Goal: Task Accomplishment & Management: Use online tool/utility

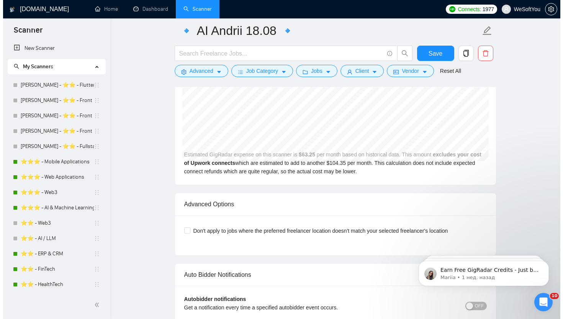
scroll to position [1560, 0]
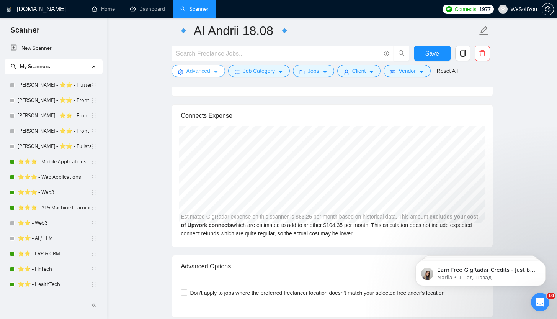
click at [209, 75] on button "Advanced" at bounding box center [199, 71] width 54 height 12
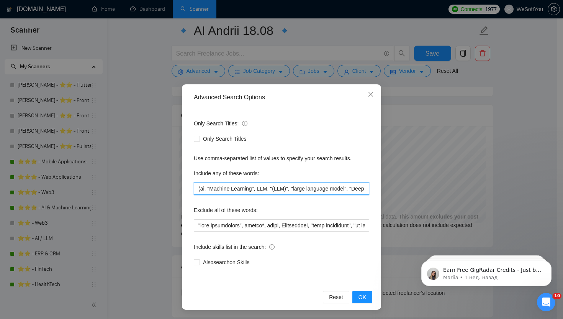
click at [243, 192] on input "(ai, "Machine Learning", LLM, "(LLM)", "large language model", "Deep Learning",…" at bounding box center [281, 188] width 175 height 12
drag, startPoint x: 308, startPoint y: 192, endPoint x: 362, endPoint y: 192, distance: 53.3
click at [362, 192] on input "(ai, "Machine Learning", LLM, "(LLM)", "large language model", "Deep Learning",…" at bounding box center [281, 188] width 175 height 12
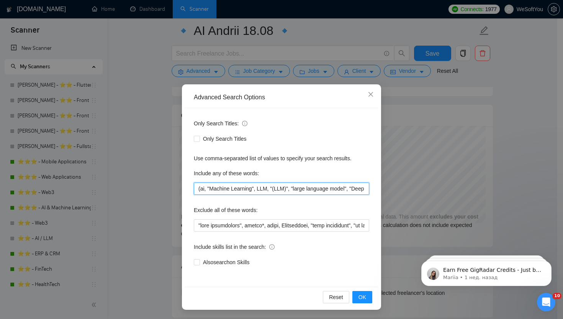
click at [344, 187] on input "(ai, "Machine Learning", LLM, "(LLM)", "large language model", "Deep Learning",…" at bounding box center [281, 188] width 175 height 12
click at [370, 192] on div "Only Search Titles: Only Search Titles Use comma-separated list of values to sp…" at bounding box center [282, 197] width 194 height 179
drag, startPoint x: 354, startPoint y: 187, endPoint x: 396, endPoint y: 188, distance: 41.8
click at [396, 188] on div "Advanced Search Options Only Search Titles: Only Search Titles Use comma-separa…" at bounding box center [281, 159] width 563 height 319
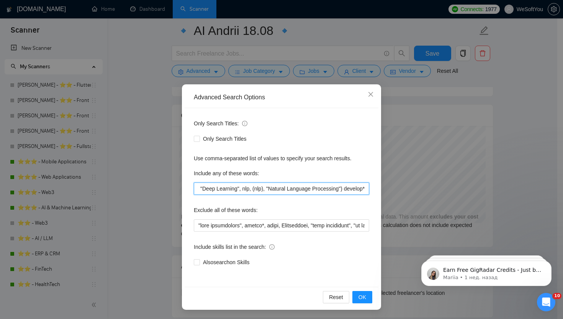
click at [366, 193] on input "(ai, "Machine Learning", LLM, "(LLM)", "large language model", "Deep Learning",…" at bounding box center [281, 188] width 175 height 12
paste input "Anomaly detection"
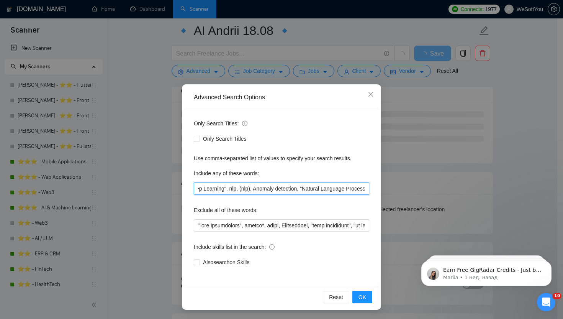
scroll to position [0, 0]
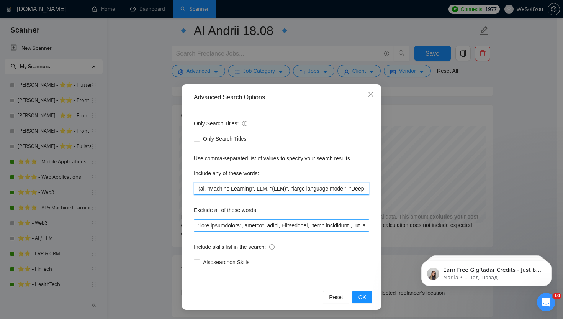
drag, startPoint x: 271, startPoint y: 192, endPoint x: 276, endPoint y: 220, distance: 28.9
click at [271, 192] on input "(ai, "Machine Learning", LLM, "(LLM)", "large language model", "Deep Learning",…" at bounding box center [281, 188] width 175 height 12
paste input "OpenAI"
paste input "ChatGPT"
paste input "Computer Vision"
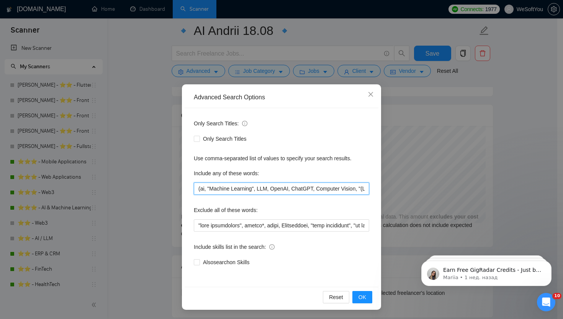
click at [318, 192] on input "(ai, "Machine Learning", LLM, OpenAI, ChatGPT, Computer Vision, "(LLM)", "large…" at bounding box center [281, 188] width 175 height 12
paste input "PyTorch"
click at [308, 185] on input "(ai, "Machine Learning", LLM, OpenAI, ChatGPT, PyTorch, Computer Vision, "(LLM)…" at bounding box center [281, 188] width 175 height 12
drag, startPoint x: 308, startPoint y: 187, endPoint x: 182, endPoint y: 184, distance: 126.4
click at [182, 184] on div "Advanced Search Options Only Search Titles: Only Search Titles Use comma-separa…" at bounding box center [281, 196] width 199 height 225
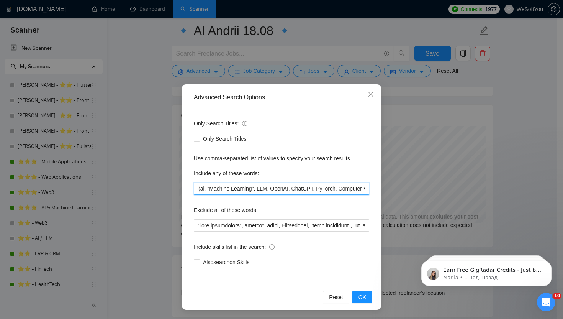
drag, startPoint x: 222, startPoint y: 190, endPoint x: 271, endPoint y: 194, distance: 49.6
click at [222, 190] on input "(ai, "Machine Learning", LLM, OpenAI, ChatGPT, PyTorch, Computer Vision, "(LLM)…" at bounding box center [281, 188] width 175 height 12
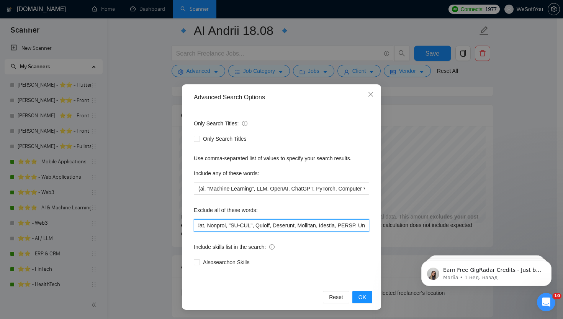
scroll to position [0, 6667]
drag, startPoint x: 289, startPoint y: 226, endPoint x: 455, endPoint y: 224, distance: 165.9
click at [455, 224] on div "Advanced Search Options Only Search Titles: Only Search Titles Use comma-separa…" at bounding box center [281, 159] width 563 height 319
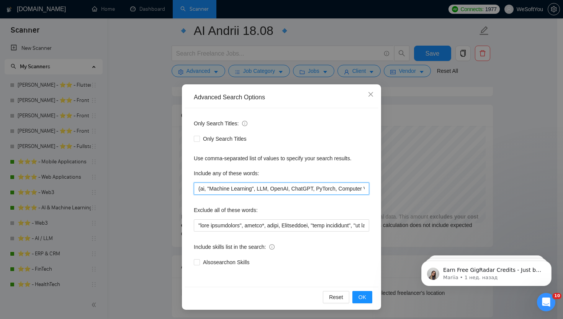
click at [317, 190] on input "(ai, "Machine Learning", LLM, OpenAI, ChatGPT, PyTorch, Computer Vision, "(LLM)…" at bounding box center [281, 188] width 175 height 12
paste input "Tensorflow"
click at [292, 190] on input "(ai, "Machine Learning", LLM, OpenAI, ChatGPT, Tensorflow, PyTorch, Computer Vi…" at bounding box center [281, 188] width 175 height 12
paste input "RAG"
paste input "Object Detection"
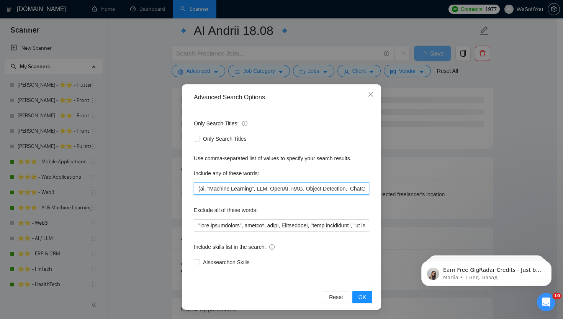
paste input "Object Segmentation"
paste input "NER"
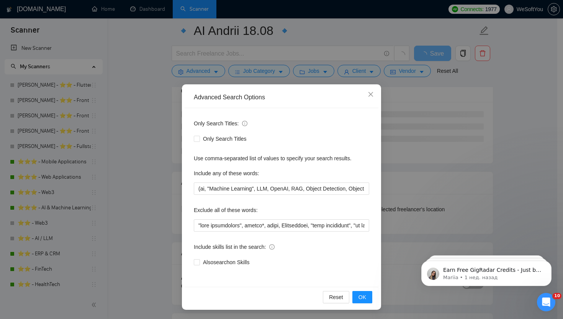
scroll to position [0, 2464]
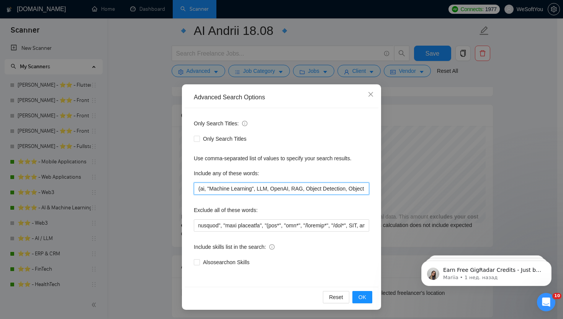
click at [306, 191] on input "(ai, "Machine Learning", LLM, OpenAI, RAG, Object Detection, Object Segmentatio…" at bounding box center [281, 188] width 175 height 12
paste input "Forecasting"
paste input "Tabular data analysis"
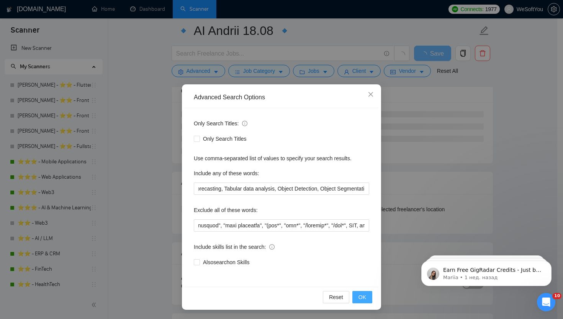
click at [369, 298] on button "OK" at bounding box center [362, 297] width 20 height 12
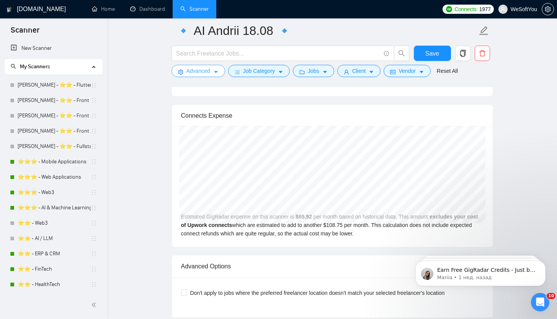
click at [213, 73] on button "Advanced" at bounding box center [199, 71] width 54 height 12
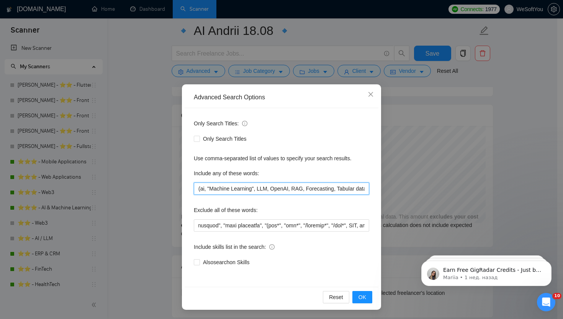
click at [305, 190] on input "(ai, "Machine Learning", LLM, OpenAI, RAG, Forecasting, Tabular data analysis, …" at bounding box center [281, 188] width 175 height 12
paste input "AI"
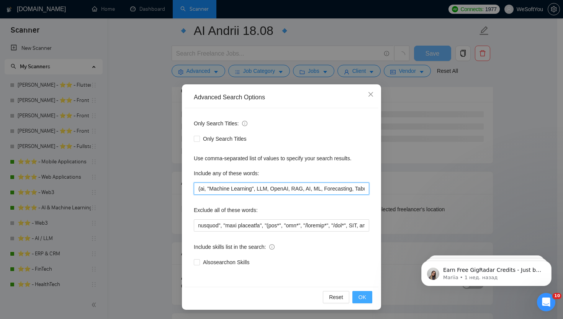
type input "(ai, "Machine Learning", LLM, OpenAI, RAG, AI, ML, Forecasting, Tabular data an…"
click at [367, 296] on button "OK" at bounding box center [362, 297] width 20 height 12
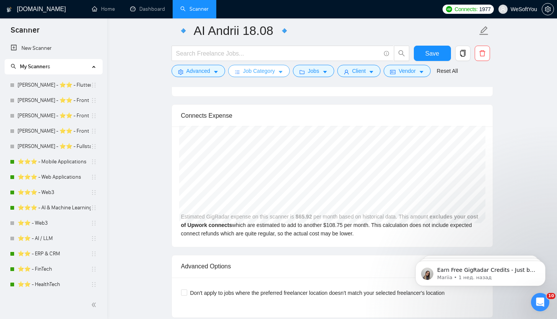
click at [260, 77] on button "Job Category" at bounding box center [259, 71] width 62 height 12
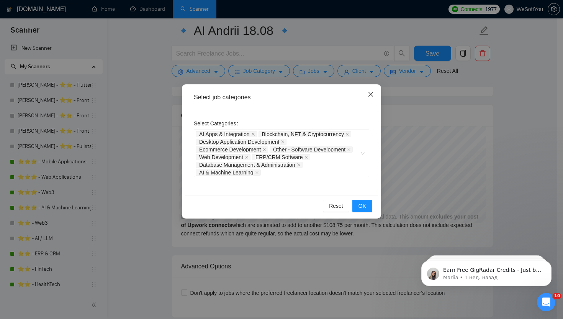
click at [372, 95] on icon "close" at bounding box center [371, 94] width 6 height 6
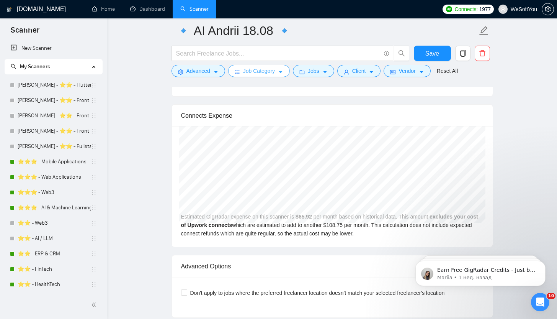
click at [283, 73] on icon "caret-down" at bounding box center [280, 71] width 5 height 5
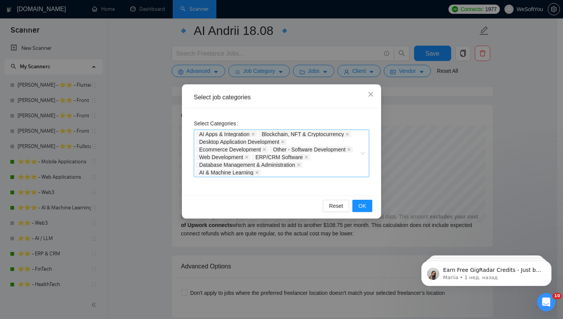
click at [253, 168] on div "Database Management & Administration" at bounding box center [250, 165] width 108 height 8
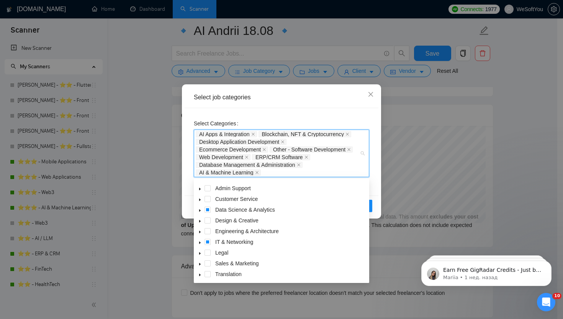
scroll to position [31, 0]
click at [202, 265] on icon "caret-down" at bounding box center [200, 264] width 4 height 4
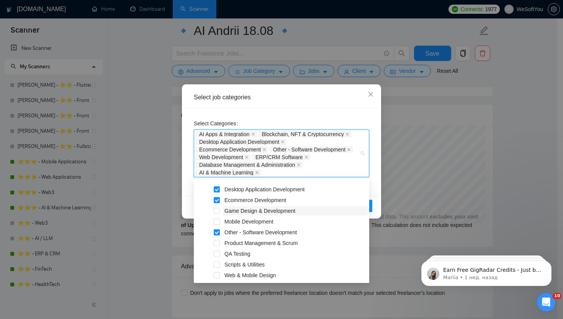
scroll to position [159, 0]
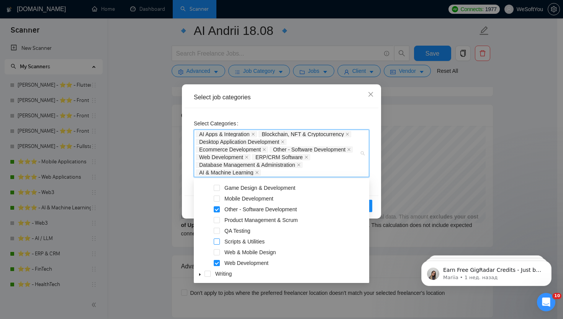
click at [219, 241] on span at bounding box center [217, 241] width 6 height 6
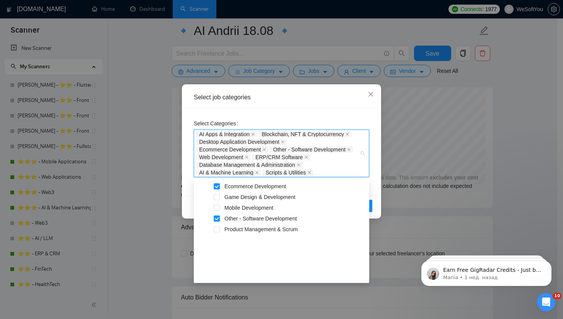
scroll to position [94, 0]
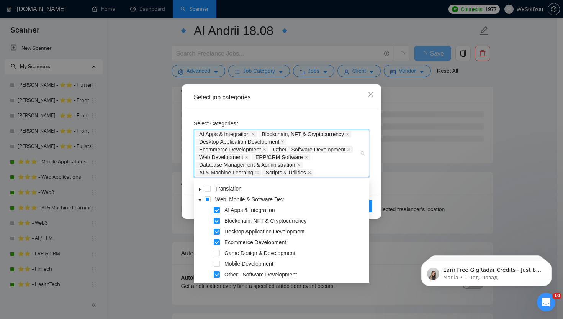
click at [202, 201] on span at bounding box center [199, 199] width 9 height 9
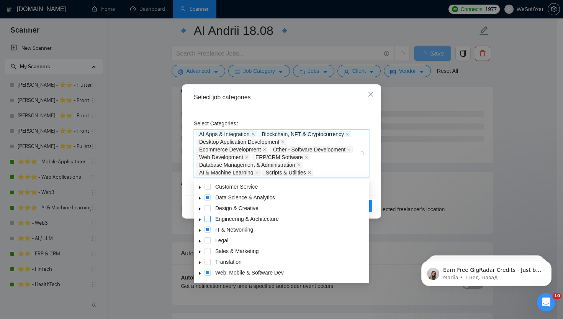
scroll to position [21, 0]
click at [200, 198] on icon "caret-down" at bounding box center [200, 198] width 2 height 3
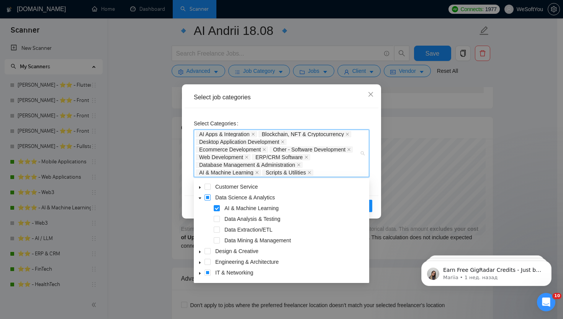
click at [208, 198] on span at bounding box center [208, 197] width 6 height 6
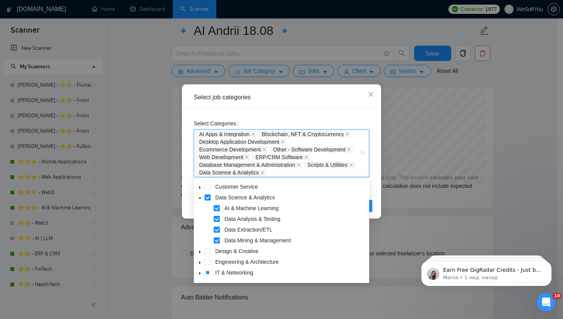
click at [208, 198] on span at bounding box center [208, 197] width 6 height 6
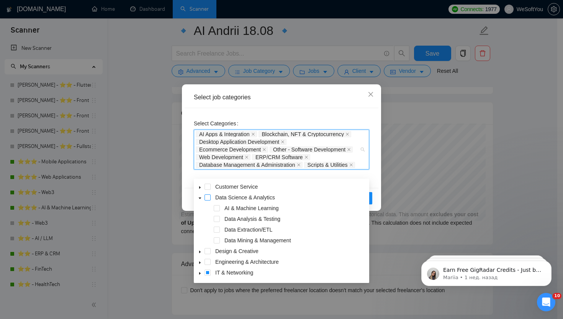
click at [208, 198] on span at bounding box center [208, 197] width 6 height 6
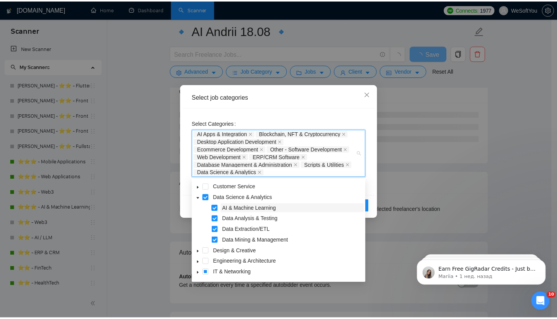
scroll to position [29, 0]
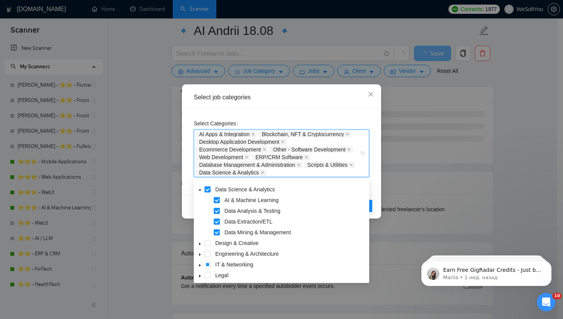
click at [340, 110] on div "Select Categories AI Apps & Integration Blockchain, NFT & Cryptocurrency Deskto…" at bounding box center [282, 151] width 194 height 87
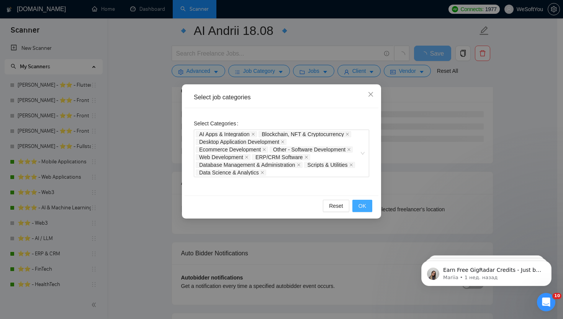
click at [367, 210] on button "OK" at bounding box center [362, 206] width 20 height 12
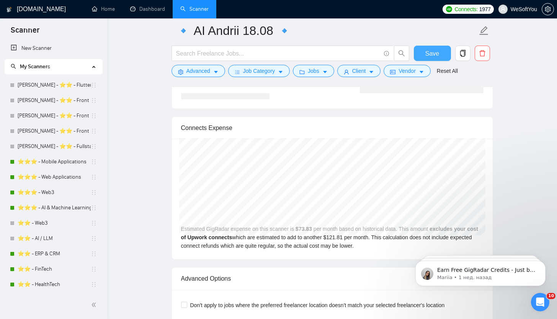
click at [438, 54] on span "Save" at bounding box center [433, 54] width 14 height 10
